Goal: Obtain resource: Download file/media

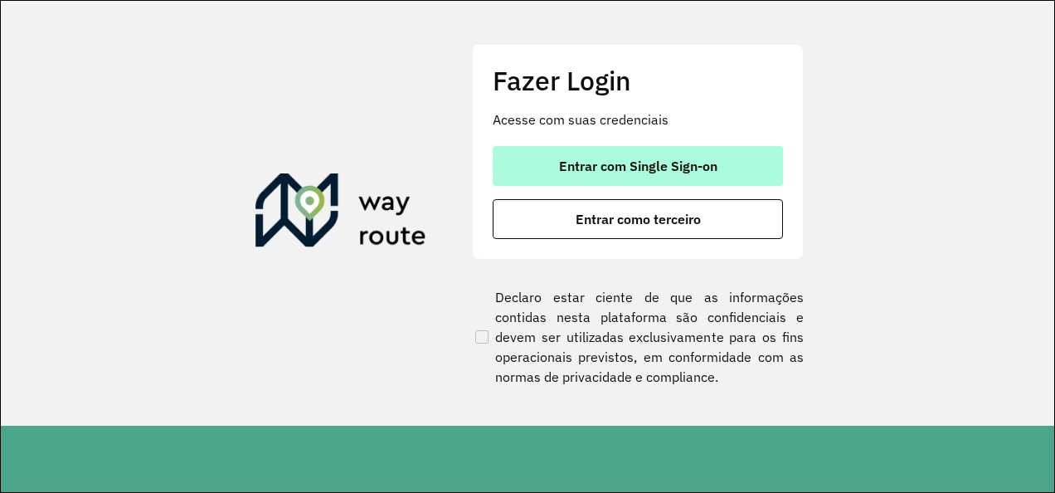
click at [699, 176] on button "Entrar com Single Sign-on" at bounding box center [638, 166] width 290 height 40
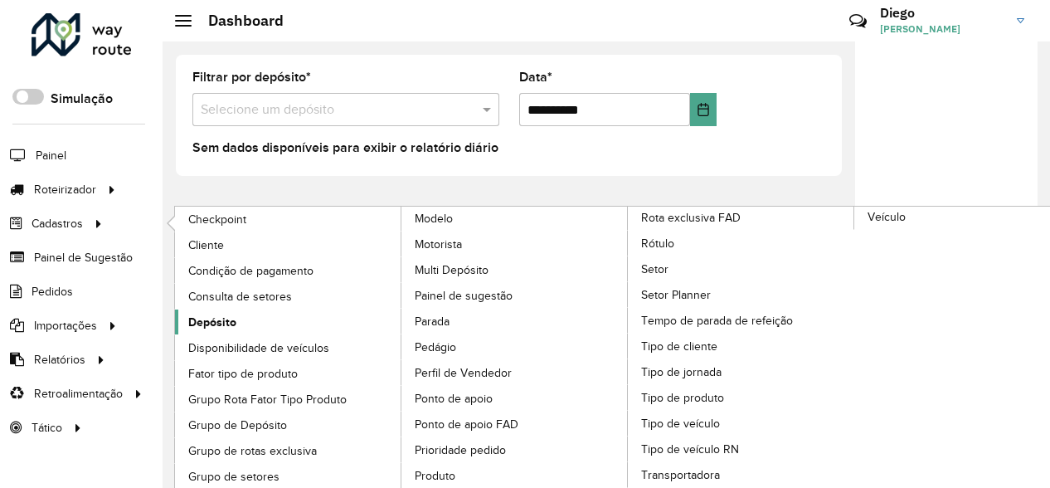
click at [216, 321] on span "Depósito" at bounding box center [212, 322] width 48 height 17
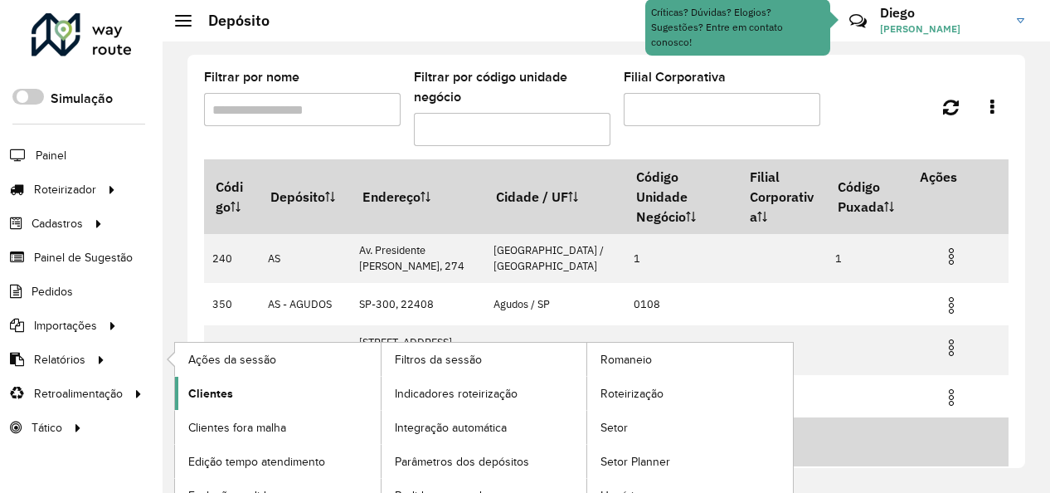
click at [202, 385] on span "Clientes" at bounding box center [210, 393] width 45 height 17
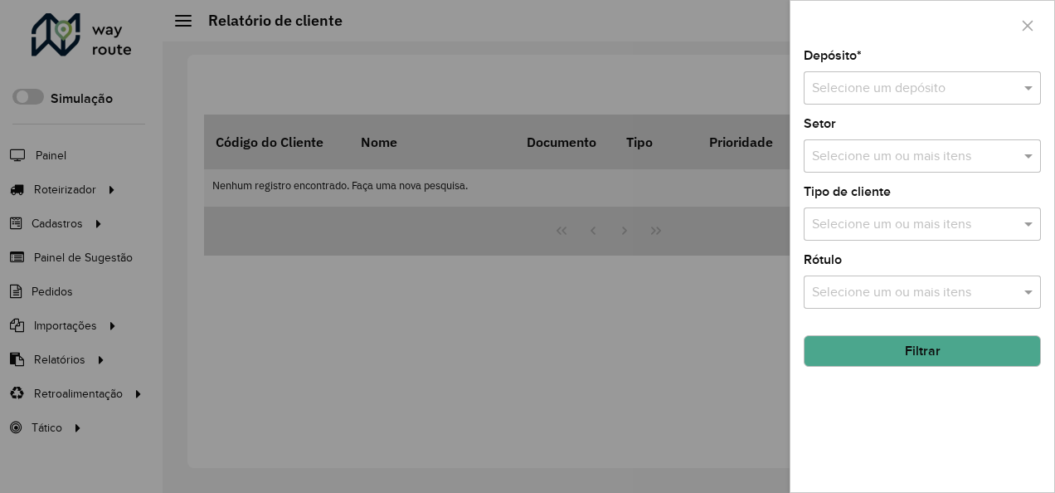
click at [878, 90] on input "text" at bounding box center [905, 89] width 187 height 20
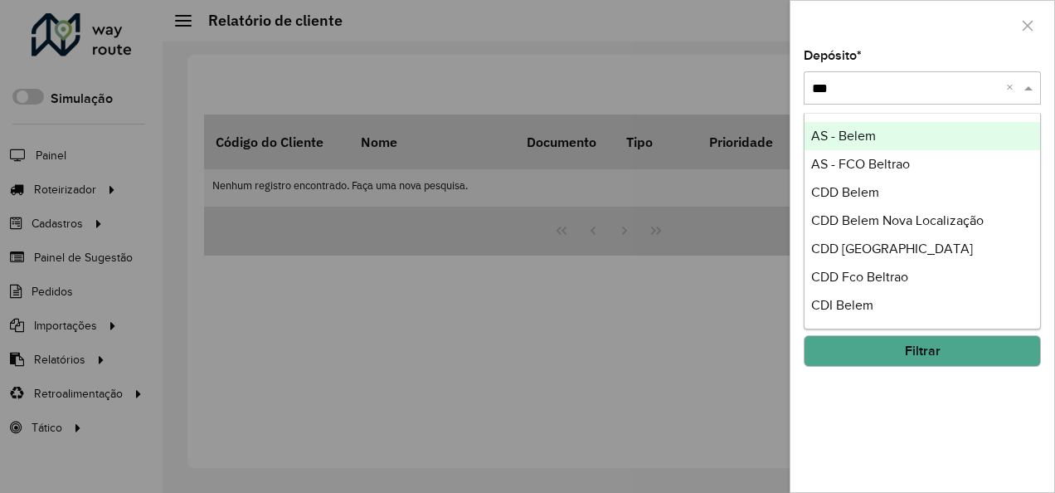
type input "****"
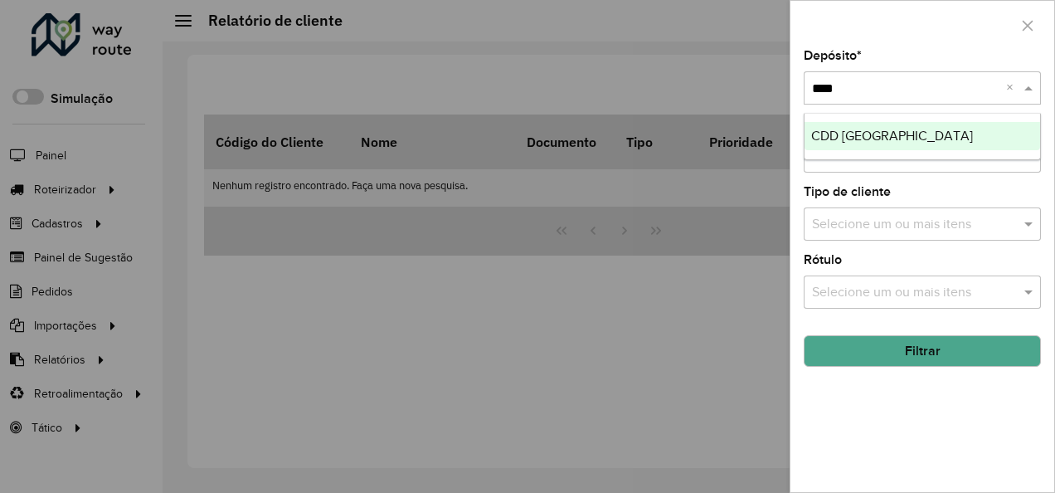
click at [886, 133] on span "CDD [GEOGRAPHIC_DATA]" at bounding box center [892, 136] width 162 height 14
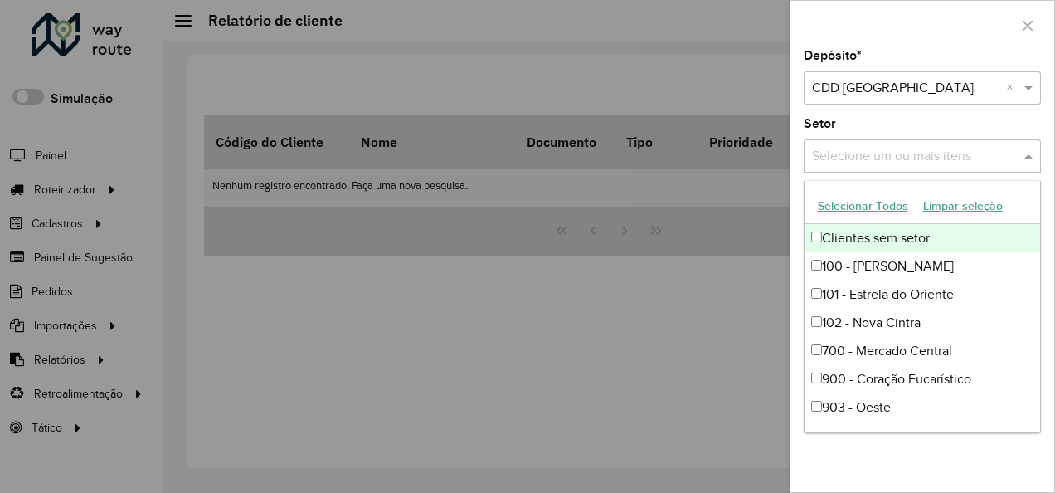
click at [905, 153] on input "text" at bounding box center [914, 157] width 212 height 20
click at [899, 209] on button "Selecionar Todos" at bounding box center [863, 206] width 105 height 26
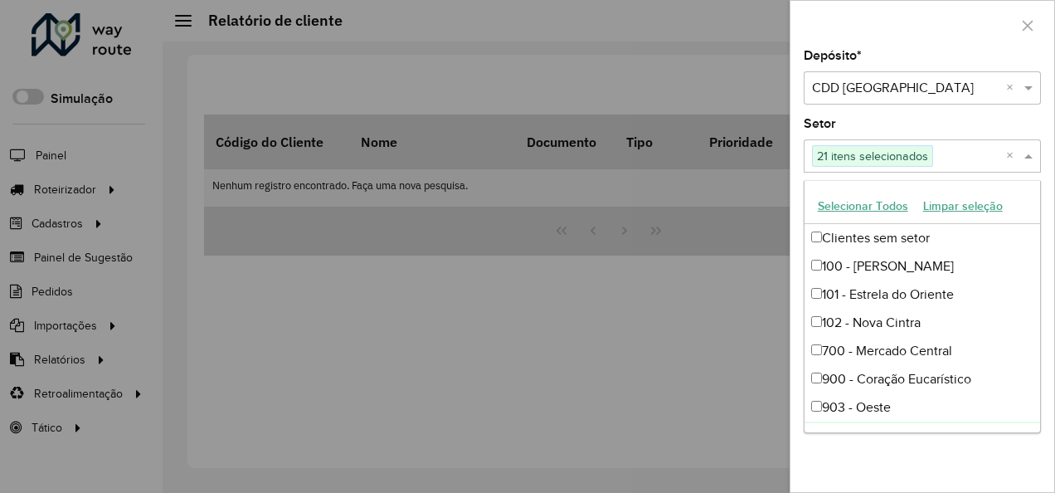
click at [1002, 460] on div "Depósito * Selecione um depósito × CDD [GEOGRAPHIC_DATA] × Setor Selecione um o…" at bounding box center [923, 271] width 264 height 442
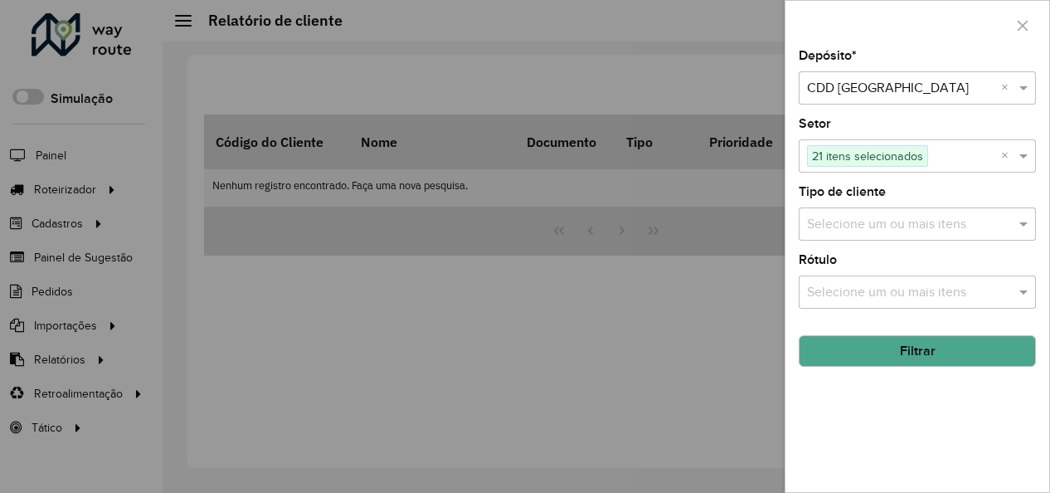
click at [1002, 225] on input "text" at bounding box center [909, 225] width 212 height 20
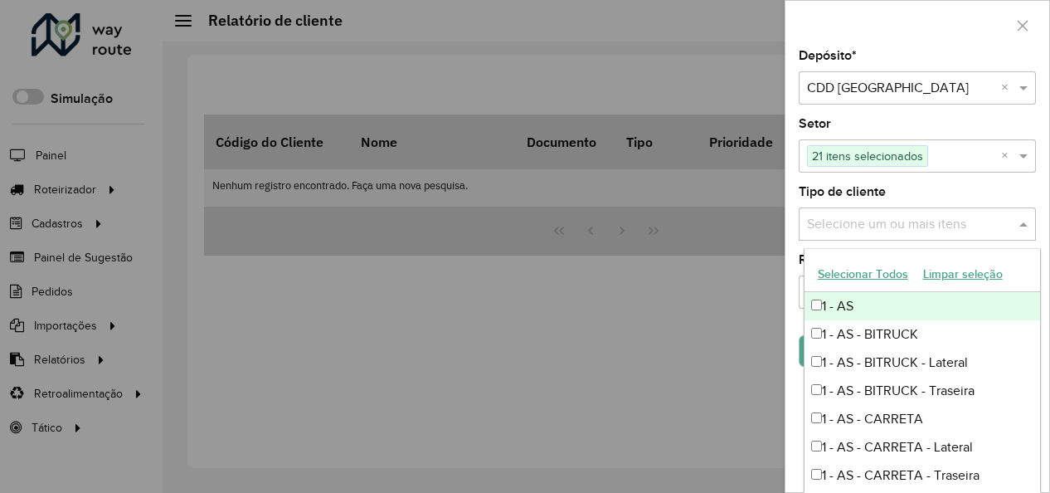
click at [881, 280] on button "Selecionar Todos" at bounding box center [863, 274] width 105 height 26
click at [790, 247] on div "Depósito * Selecione um depósito × CDD [GEOGRAPHIC_DATA] × Setor Selecione um o…" at bounding box center [918, 271] width 264 height 442
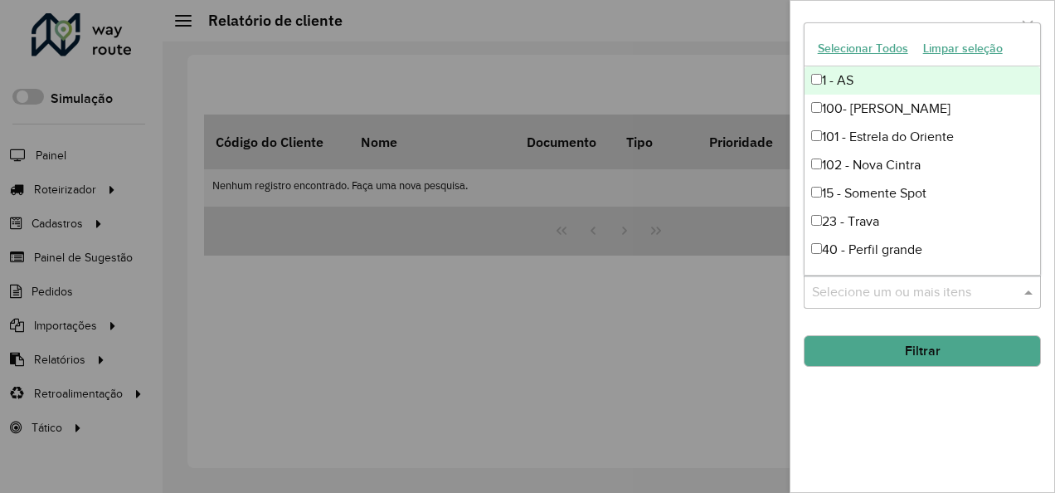
click at [831, 287] on input "text" at bounding box center [914, 293] width 212 height 20
click at [884, 325] on hb-field-button "Filtrar" at bounding box center [922, 344] width 237 height 45
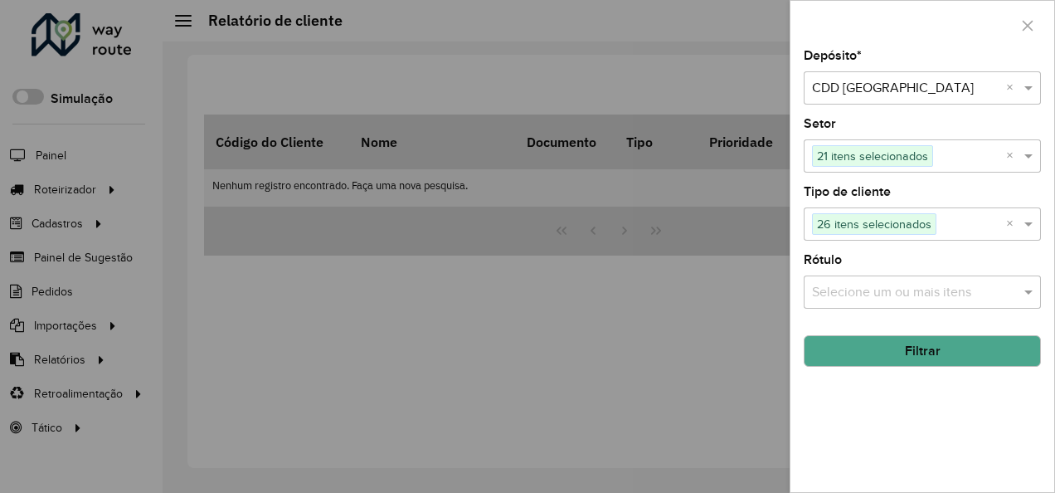
click at [884, 295] on input "text" at bounding box center [914, 293] width 212 height 20
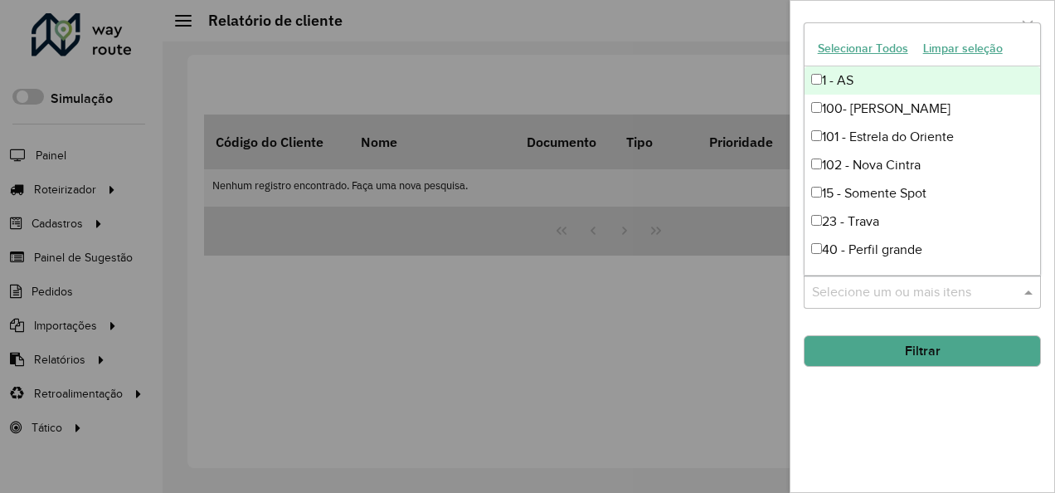
click at [865, 50] on button "Selecionar Todos" at bounding box center [863, 49] width 105 height 26
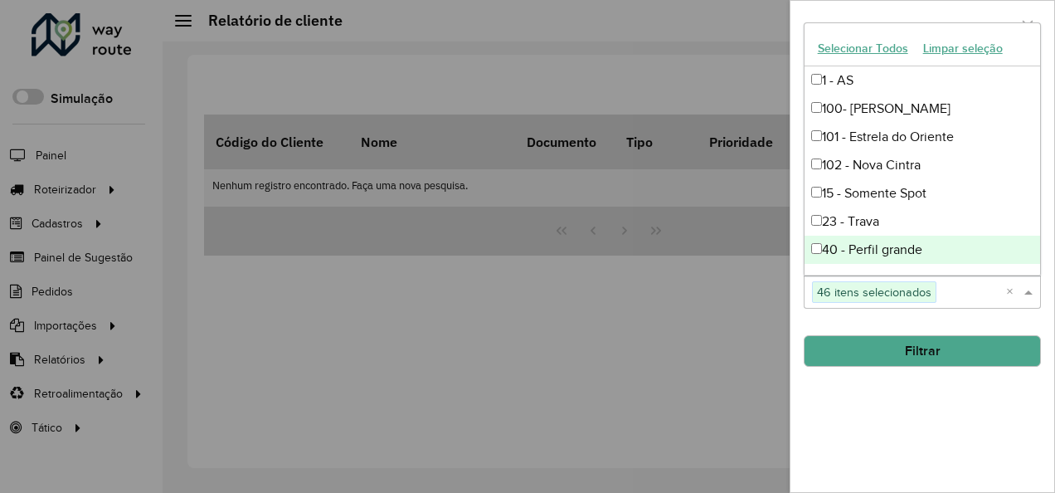
click at [942, 351] on button "Filtrar" at bounding box center [922, 351] width 237 height 32
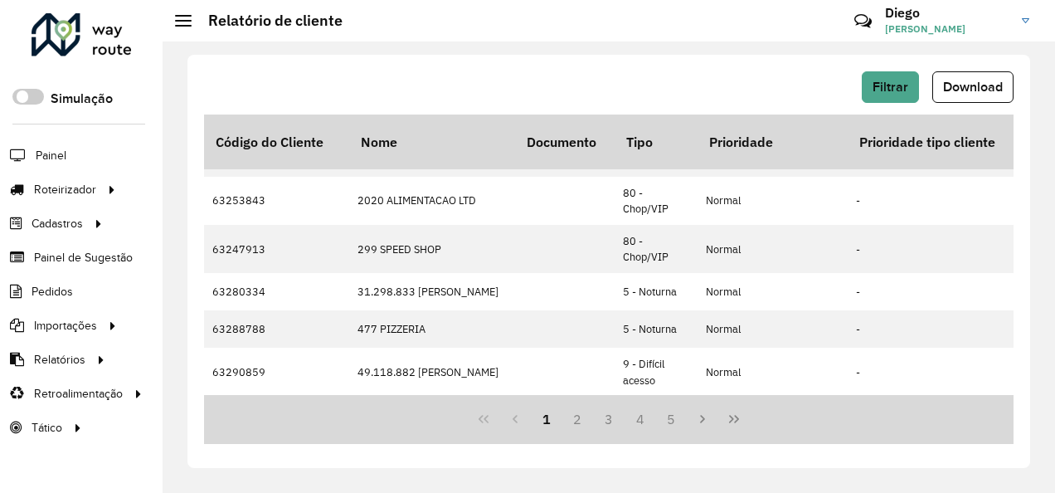
scroll to position [56, 3686]
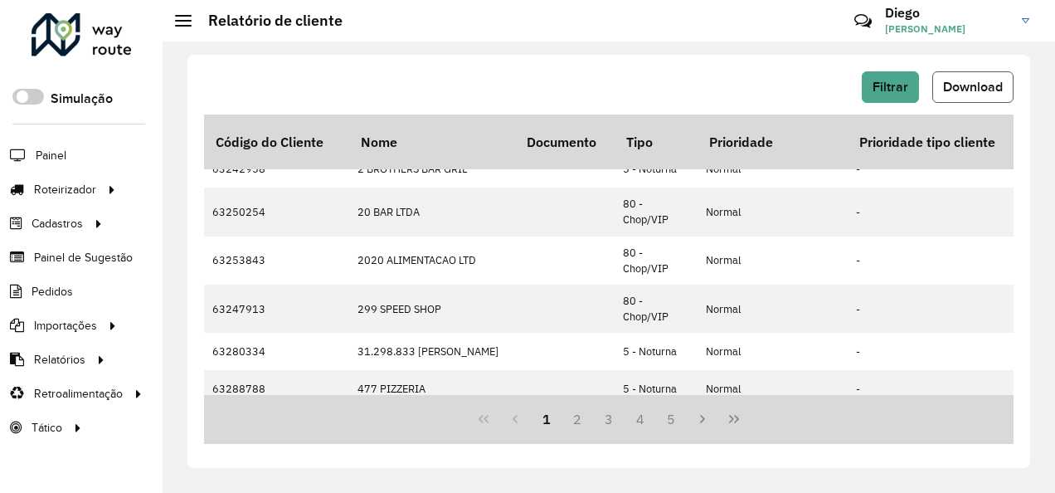
click at [948, 88] on span "Download" at bounding box center [973, 87] width 60 height 14
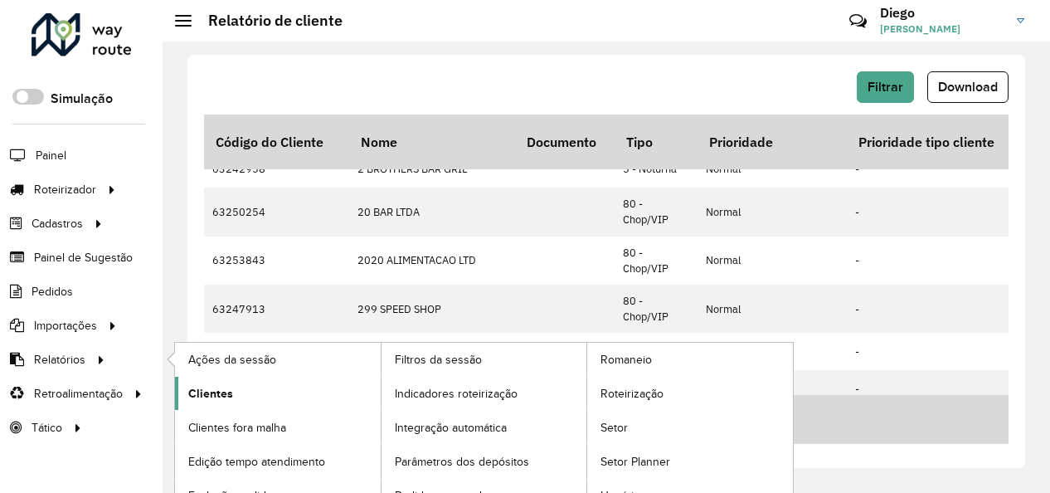
click at [211, 387] on span "Clientes" at bounding box center [210, 393] width 45 height 17
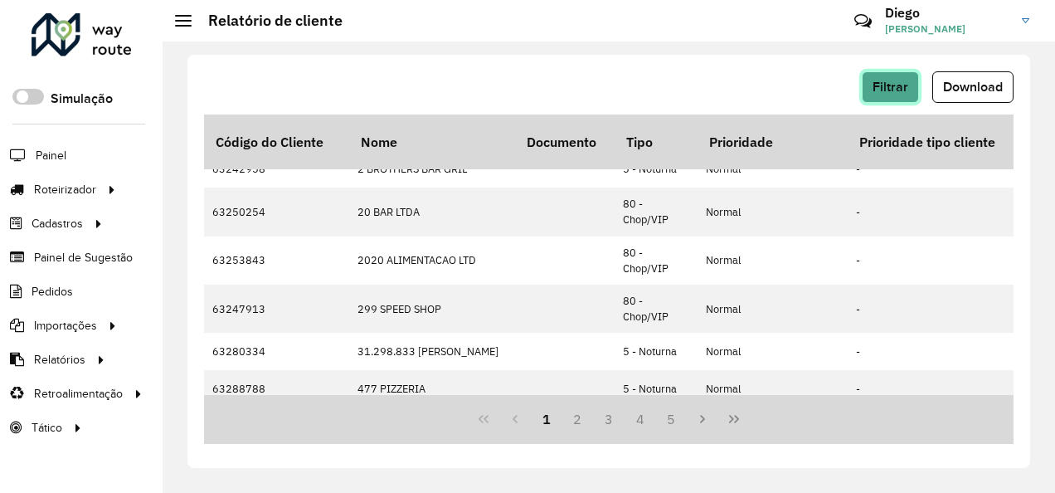
click at [879, 95] on button "Filtrar" at bounding box center [890, 87] width 57 height 32
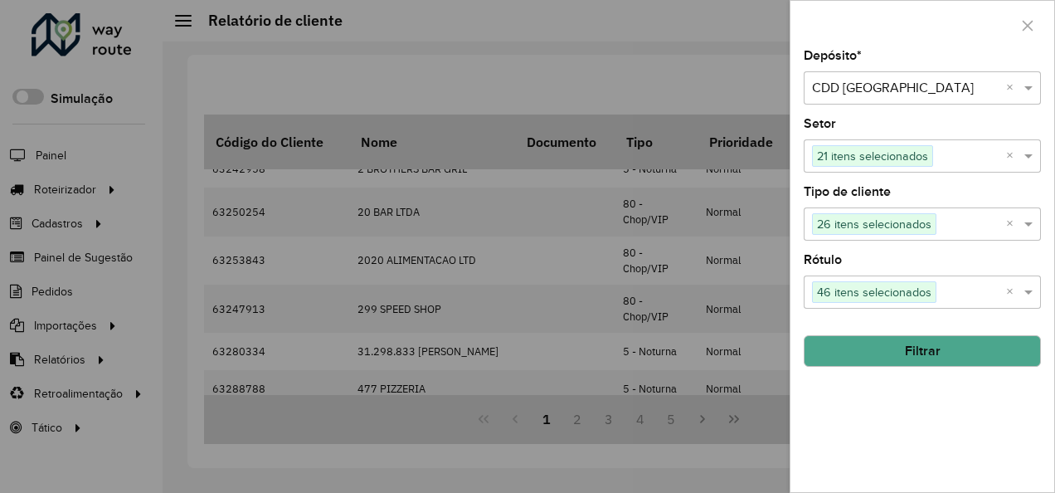
click at [951, 352] on button "Filtrar" at bounding box center [922, 351] width 237 height 32
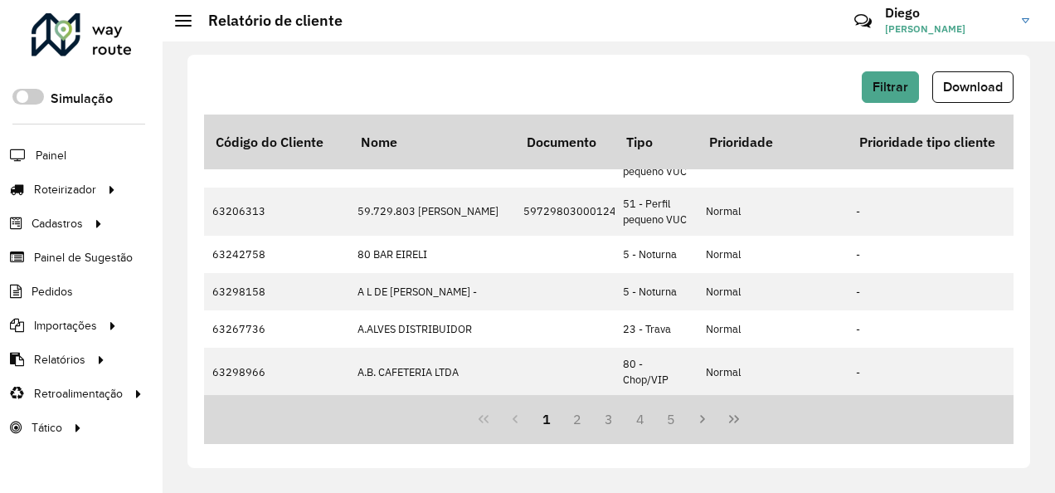
scroll to position [637, 3686]
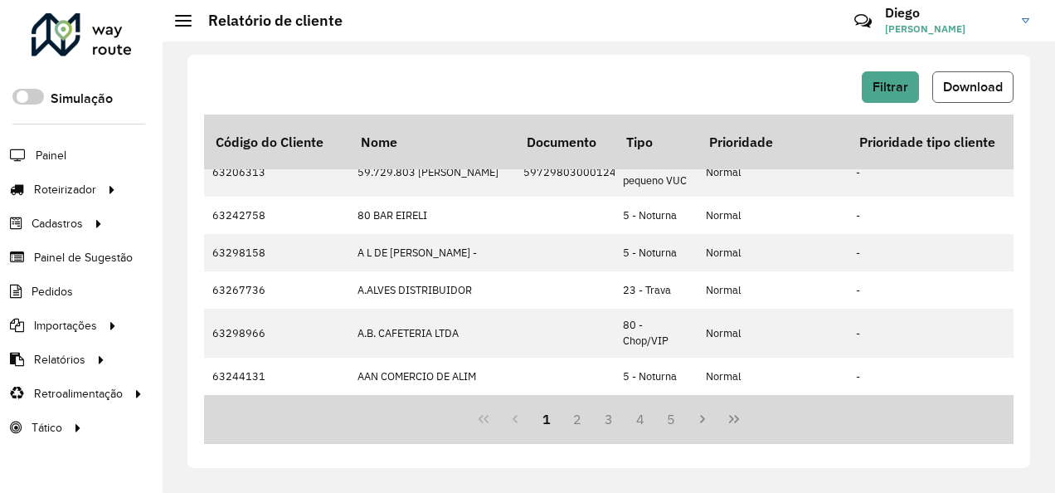
click at [1004, 86] on button "Download" at bounding box center [973, 87] width 81 height 32
click at [564, 85] on div "Filtrar Download" at bounding box center [609, 87] width 810 height 32
click at [883, 76] on button "Filtrar" at bounding box center [890, 87] width 57 height 32
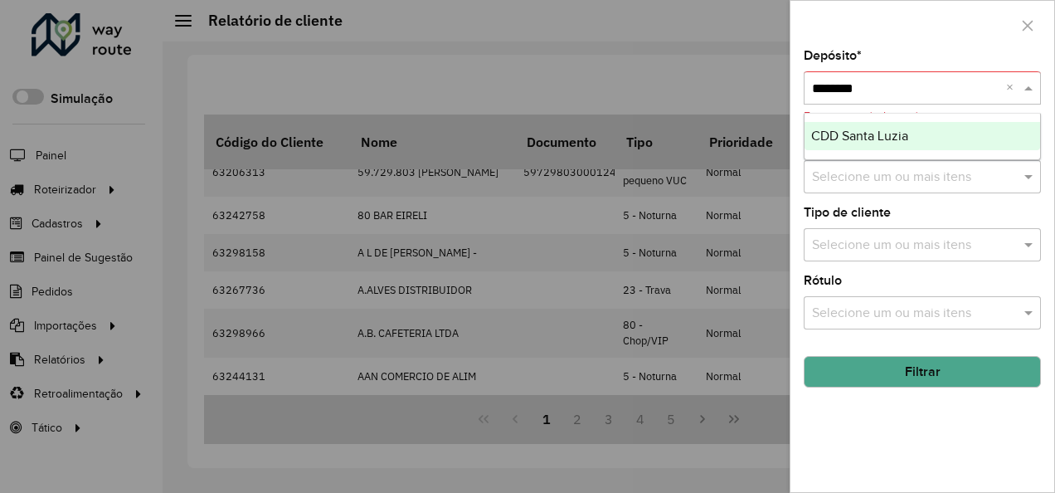
type input "*********"
click at [937, 134] on div "CDD Santa Luzia" at bounding box center [923, 136] width 236 height 28
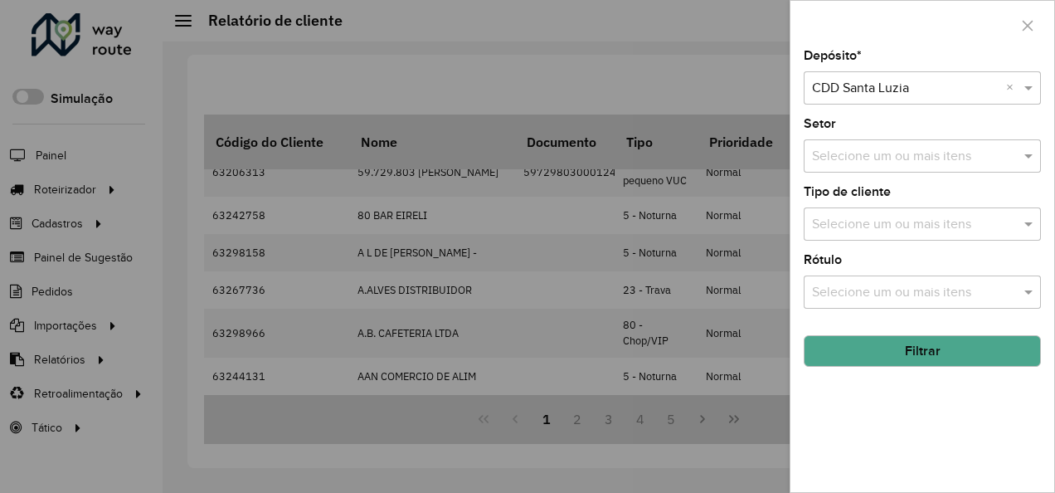
click at [936, 151] on input "text" at bounding box center [914, 157] width 212 height 20
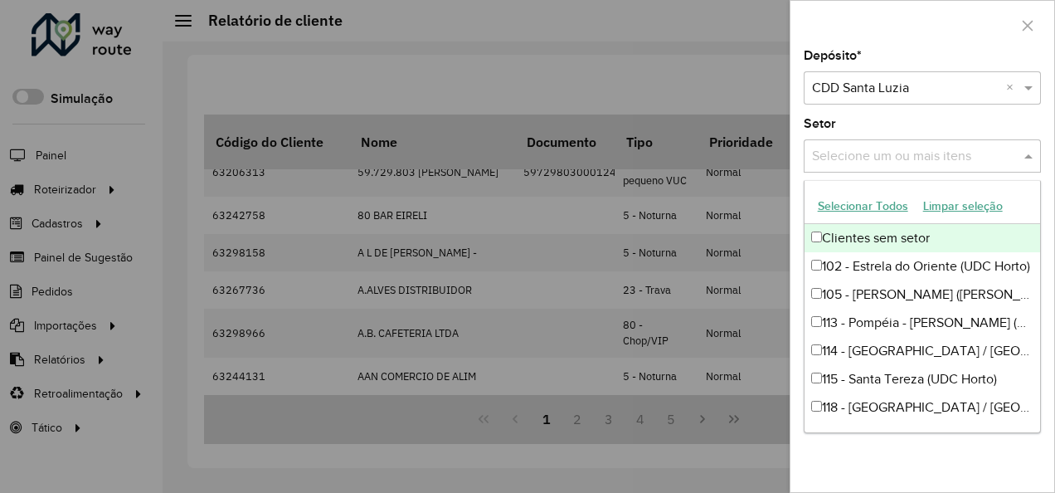
click at [884, 207] on button "Selecionar Todos" at bounding box center [863, 206] width 105 height 26
click at [843, 116] on div "Depósito * Selecione um depósito × CDD Santa Luzia × Setor Selecione um ou mais…" at bounding box center [923, 271] width 264 height 442
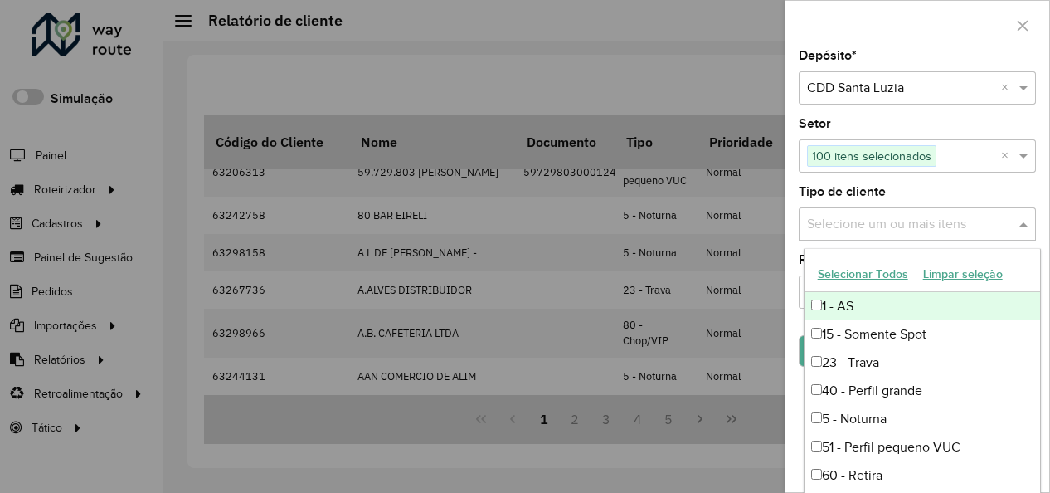
click at [888, 230] on input "text" at bounding box center [909, 225] width 212 height 20
click at [881, 272] on button "Selecionar Todos" at bounding box center [863, 274] width 105 height 26
click at [796, 239] on div "Depósito * Selecione um depósito × CDD Santa Luzia × Setor Selecione um ou mais…" at bounding box center [918, 271] width 264 height 442
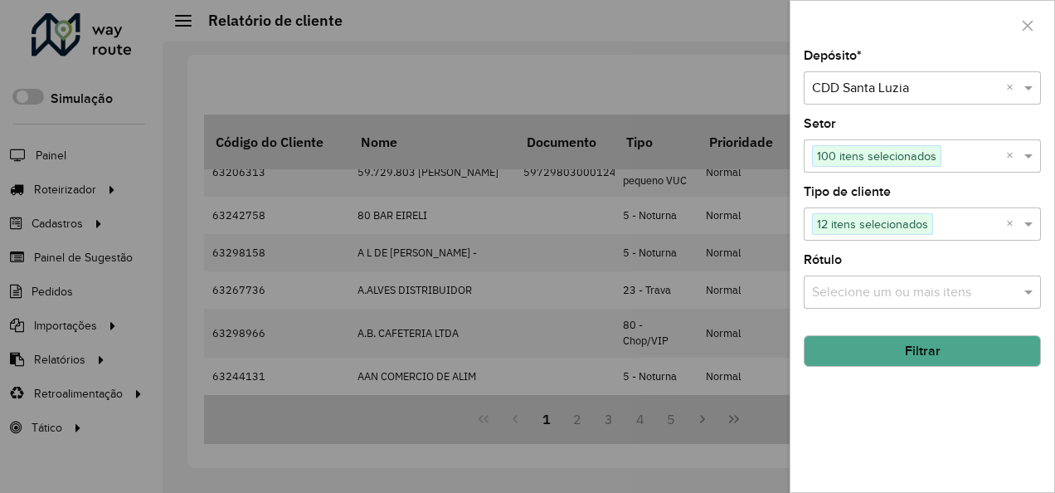
click at [846, 284] on input "text" at bounding box center [914, 293] width 212 height 20
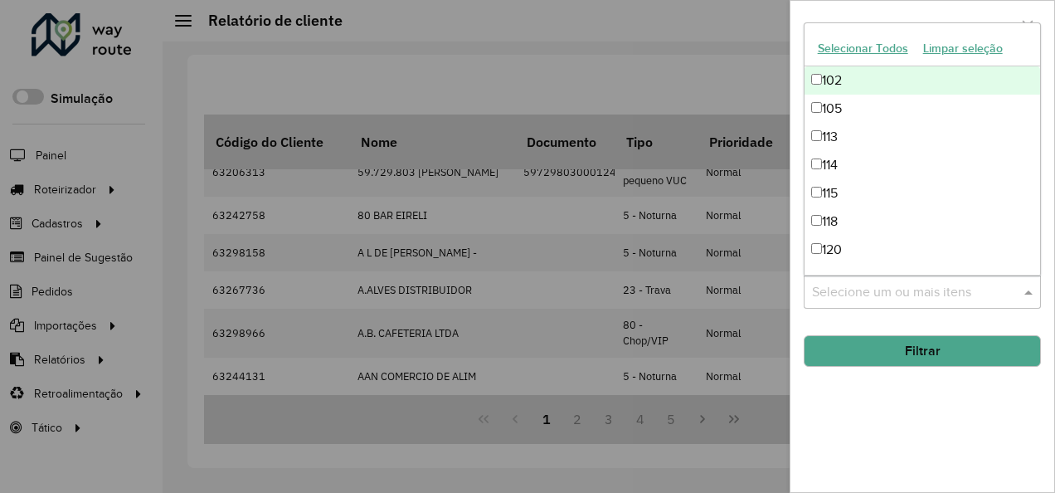
click at [860, 52] on button "Selecionar Todos" at bounding box center [863, 49] width 105 height 26
click at [963, 51] on button "Limpar seleção" at bounding box center [963, 49] width 95 height 26
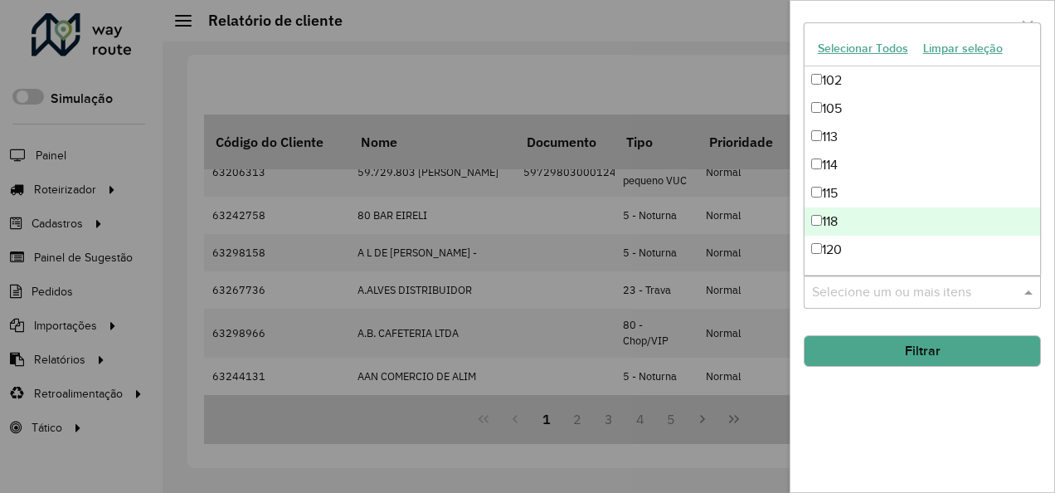
drag, startPoint x: 955, startPoint y: 486, endPoint x: 947, endPoint y: 439, distance: 47.9
click at [950, 475] on div "Depósito * Selecione um depósito × CDD Santa Luzia × Setor Selecione um ou mais…" at bounding box center [923, 271] width 264 height 442
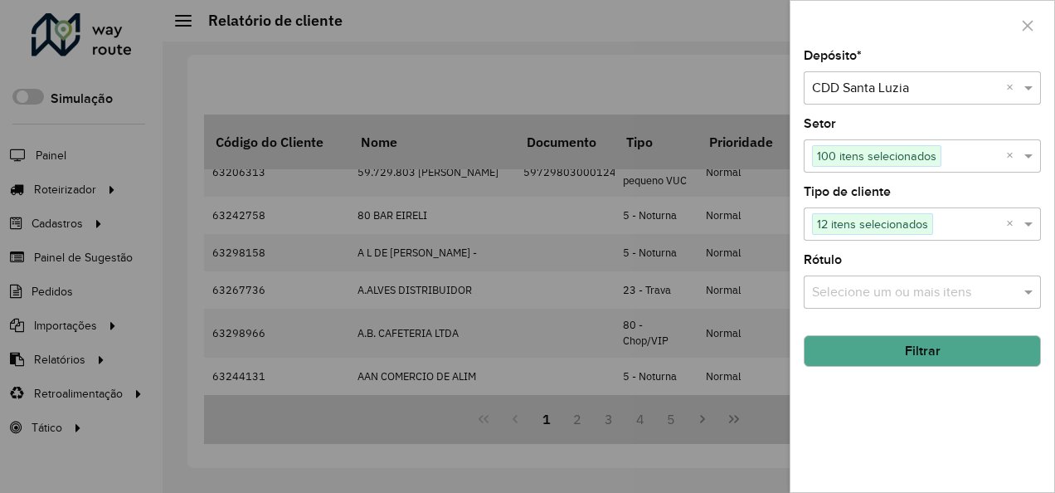
click at [946, 426] on div "Depósito * Selecione um depósito × CDD Santa Luzia × Setor Selecione um ou mais…" at bounding box center [923, 271] width 264 height 442
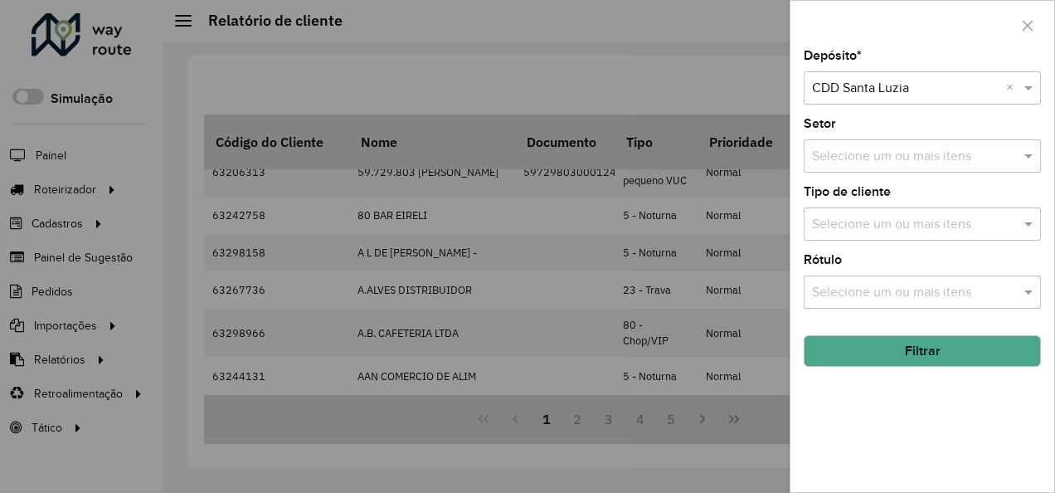
click at [983, 340] on button "Filtrar" at bounding box center [922, 351] width 237 height 32
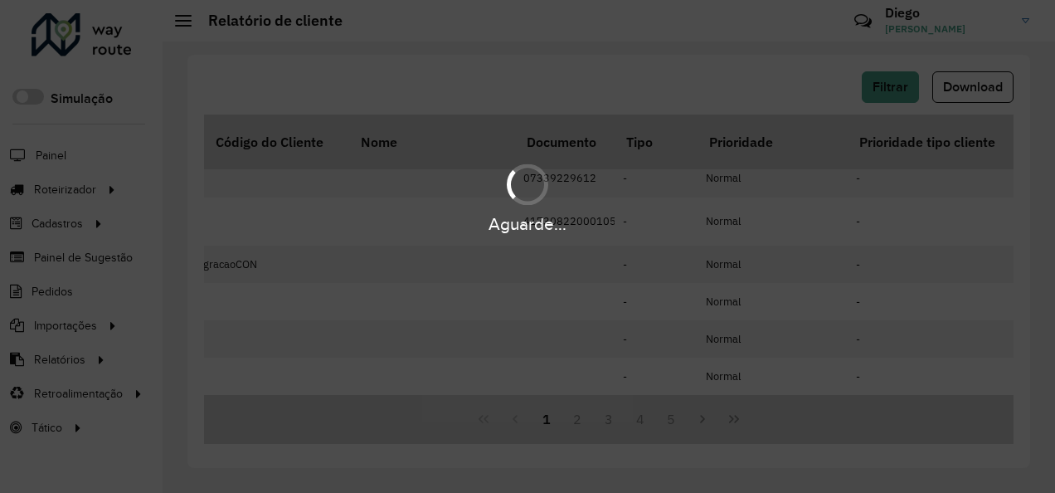
scroll to position [626, 3686]
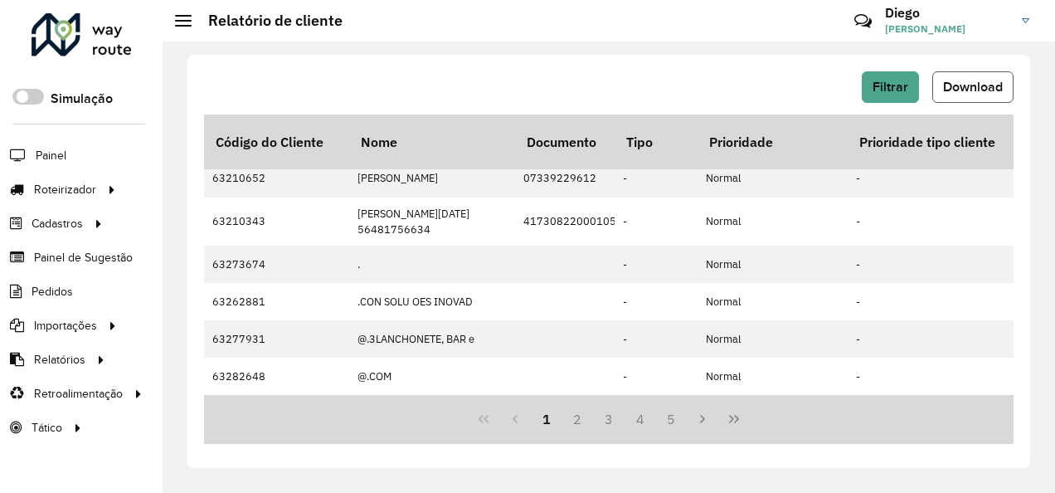
click at [996, 90] on span "Download" at bounding box center [973, 87] width 60 height 14
drag, startPoint x: 1006, startPoint y: 1, endPoint x: 588, endPoint y: 37, distance: 419.7
click at [588, 37] on hb-header "Relatório de cliente Críticas? Dúvidas? Elogios? Sugestões? Entre em contato co…" at bounding box center [609, 20] width 893 height 41
click at [911, 94] on button "Filtrar" at bounding box center [890, 87] width 57 height 32
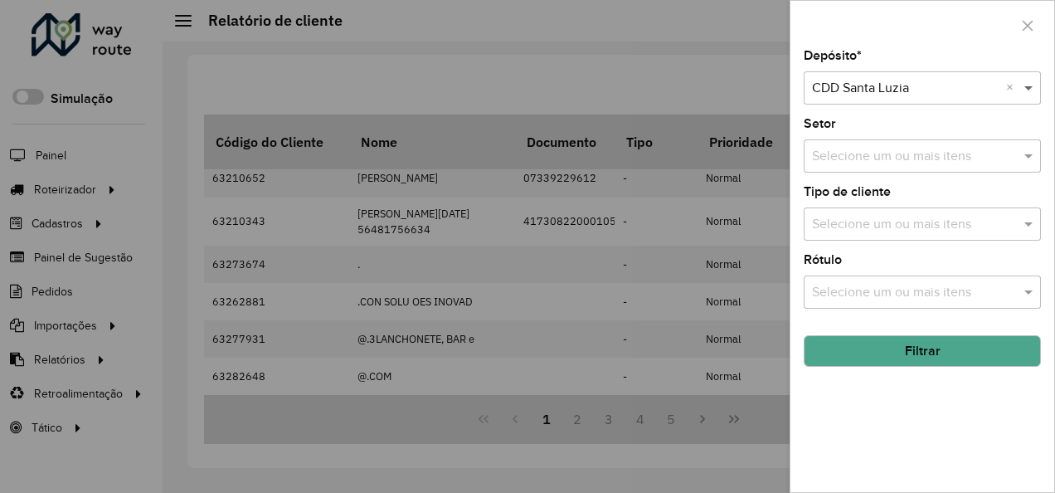
click at [1031, 89] on span at bounding box center [1030, 88] width 21 height 20
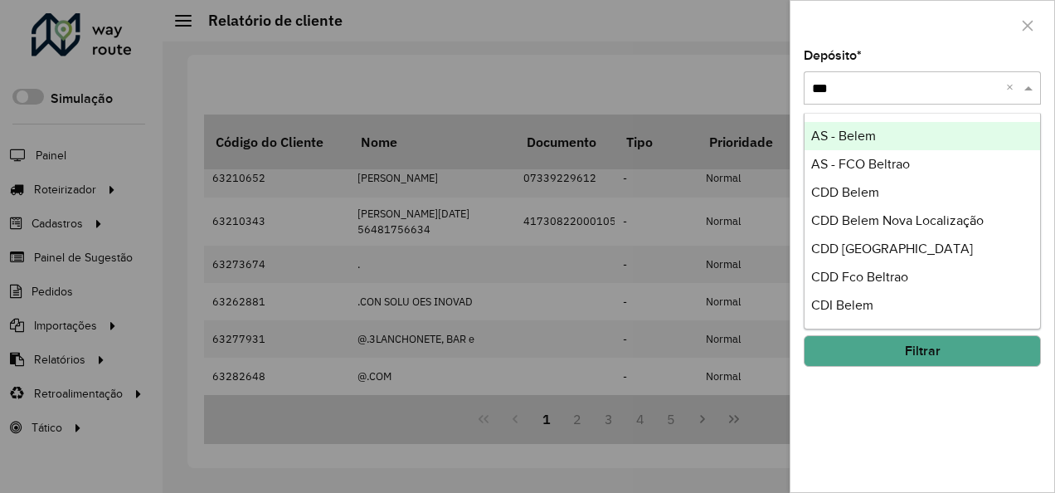
type input "****"
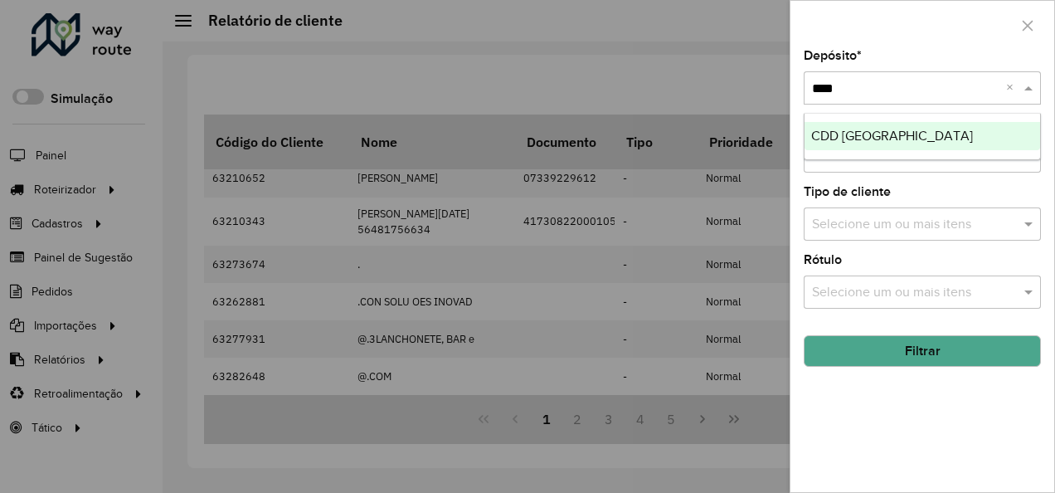
click at [964, 126] on div "CDD [GEOGRAPHIC_DATA]" at bounding box center [923, 136] width 236 height 28
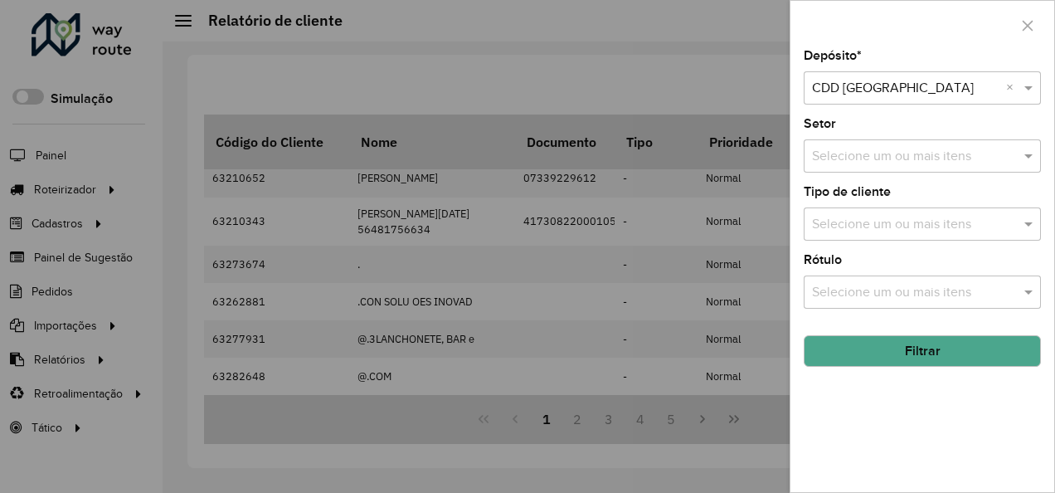
click at [936, 355] on button "Filtrar" at bounding box center [922, 351] width 237 height 32
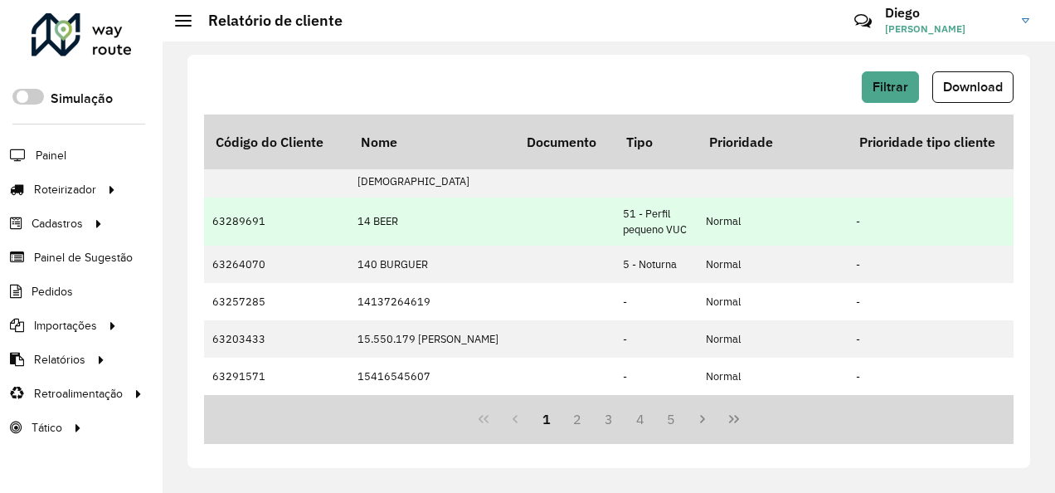
scroll to position [592, 3686]
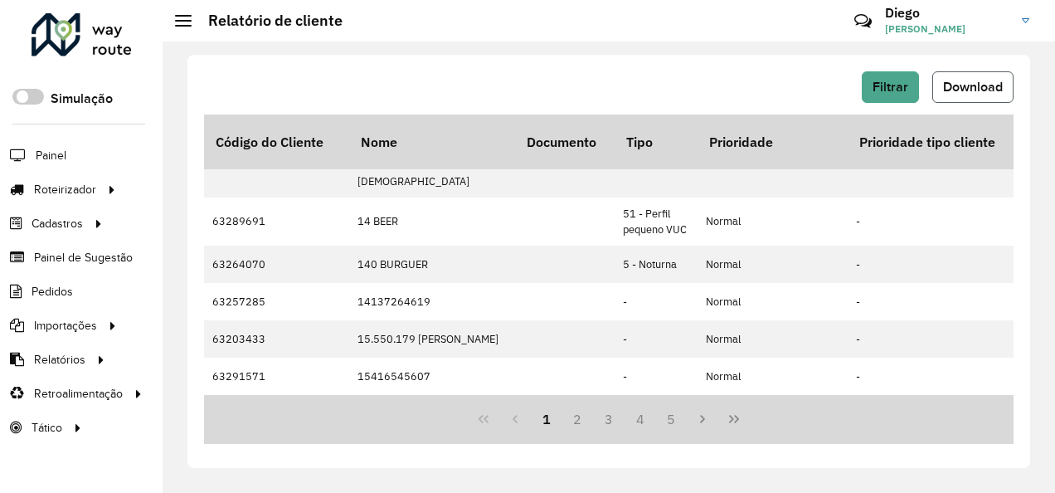
click at [956, 92] on span "Download" at bounding box center [973, 87] width 60 height 14
